Goal: Download file/media

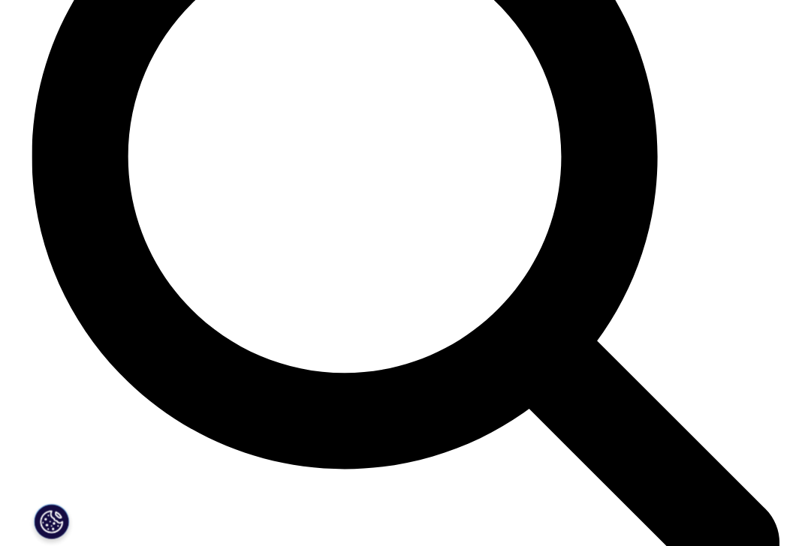
scroll to position [992, 0]
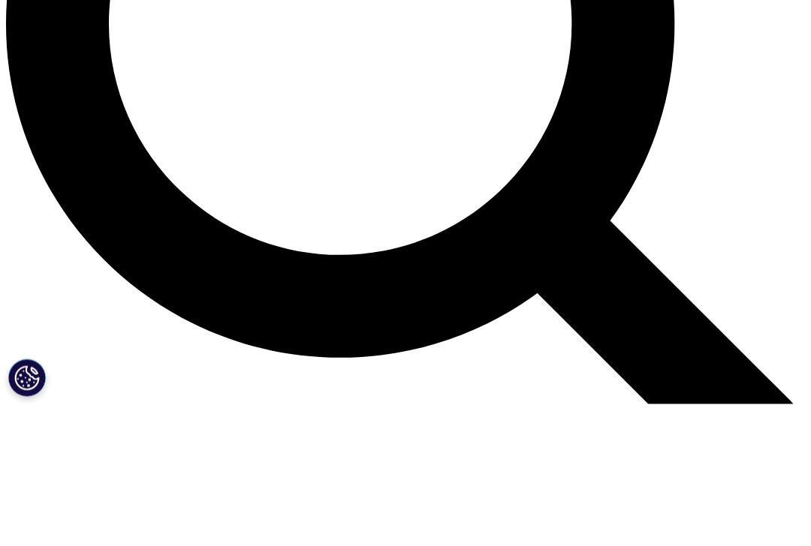
type input "[PERSON_NAME]"
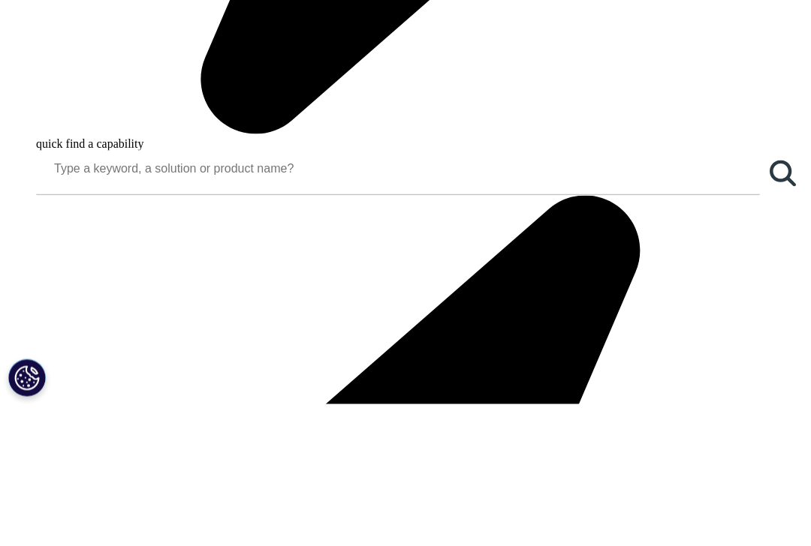
type input "[EMAIL_ADDRESS][DOMAIN_NAME]"
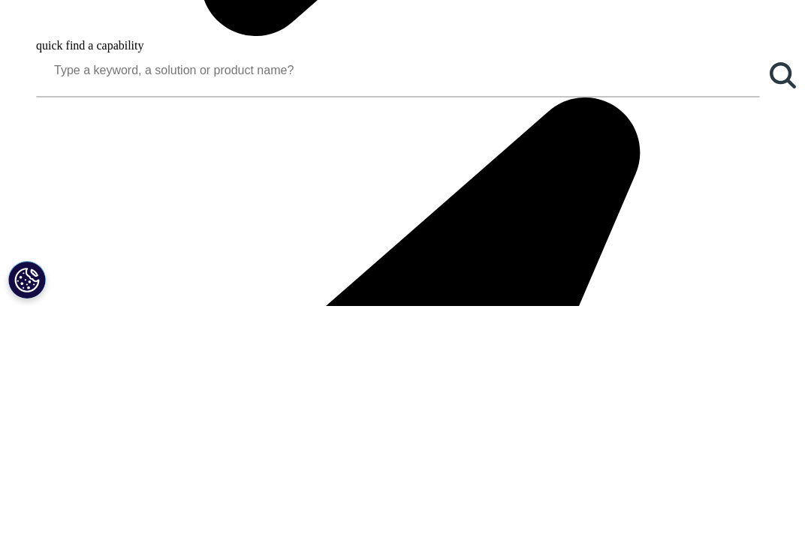
type input "CEO"
type input "Wyvern Pharmaceuticals Inc."
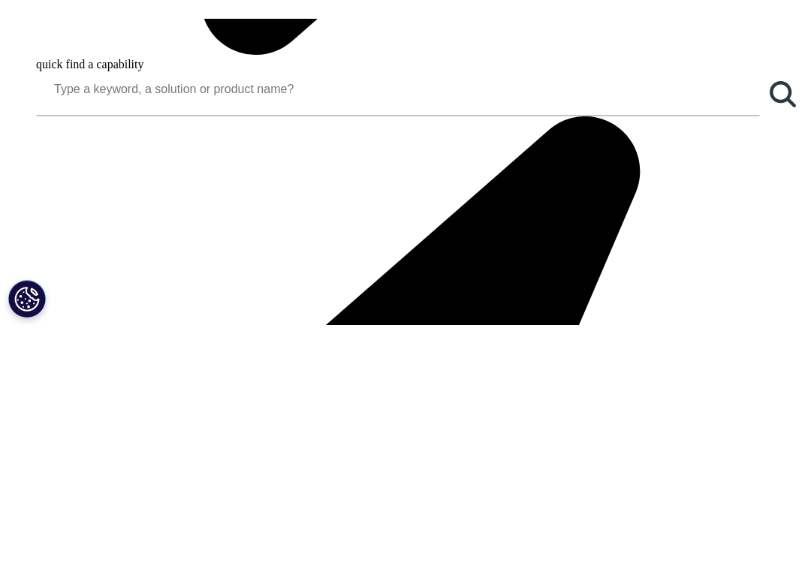
scroll to position [1232, 0]
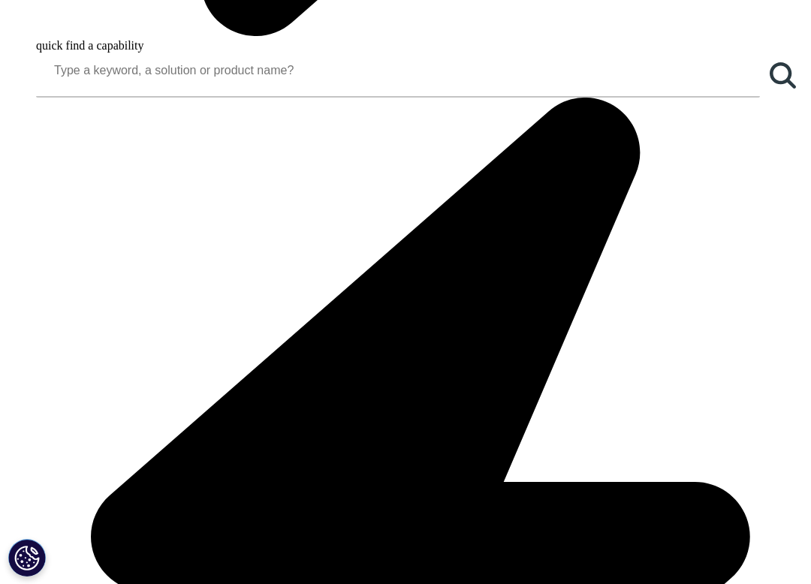
select select "[GEOGRAPHIC_DATA]"
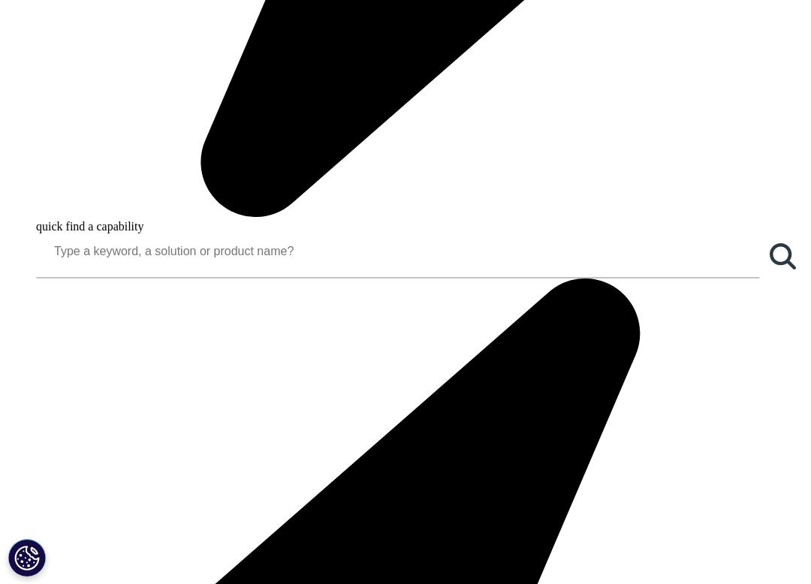
scroll to position [462, 766]
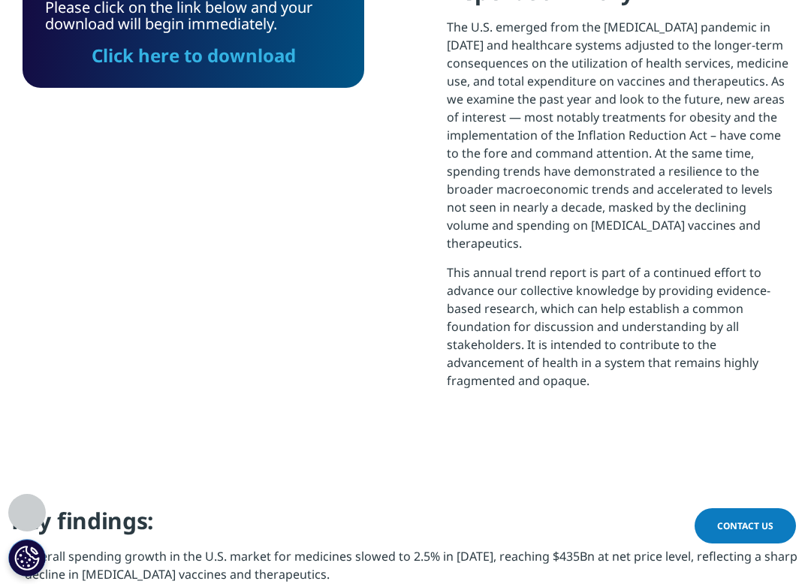
click at [161, 60] on link "Click here to download" at bounding box center [194, 55] width 204 height 25
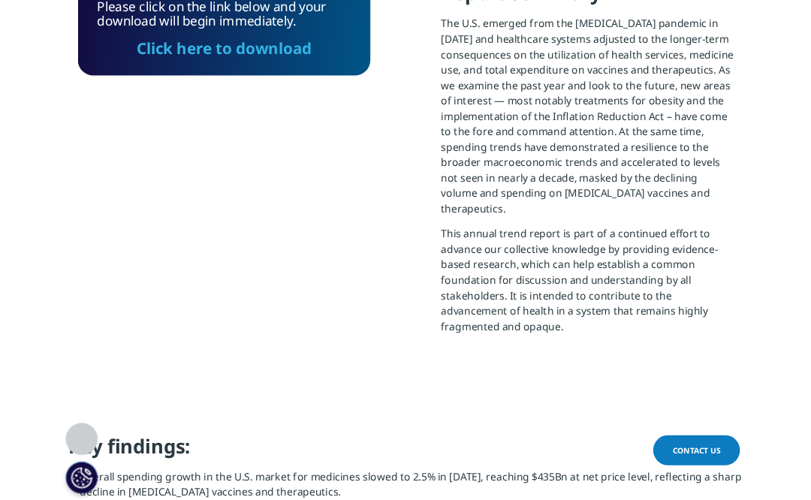
scroll to position [1093, 0]
